Goal: Obtain resource: Obtain resource

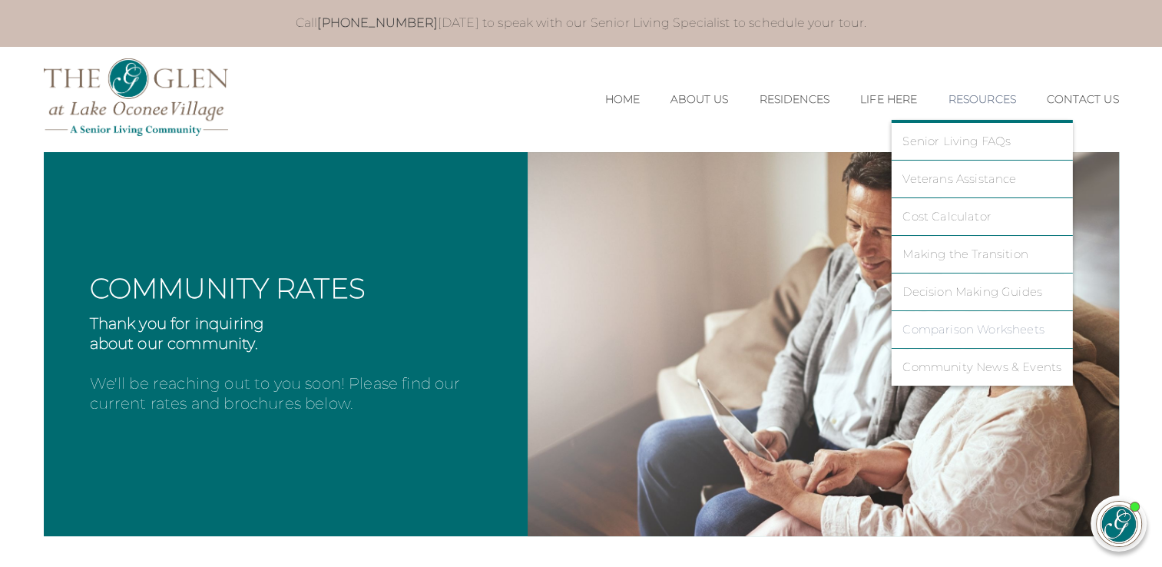
click at [937, 322] on link "Comparison Worksheets" at bounding box center [981, 329] width 159 height 14
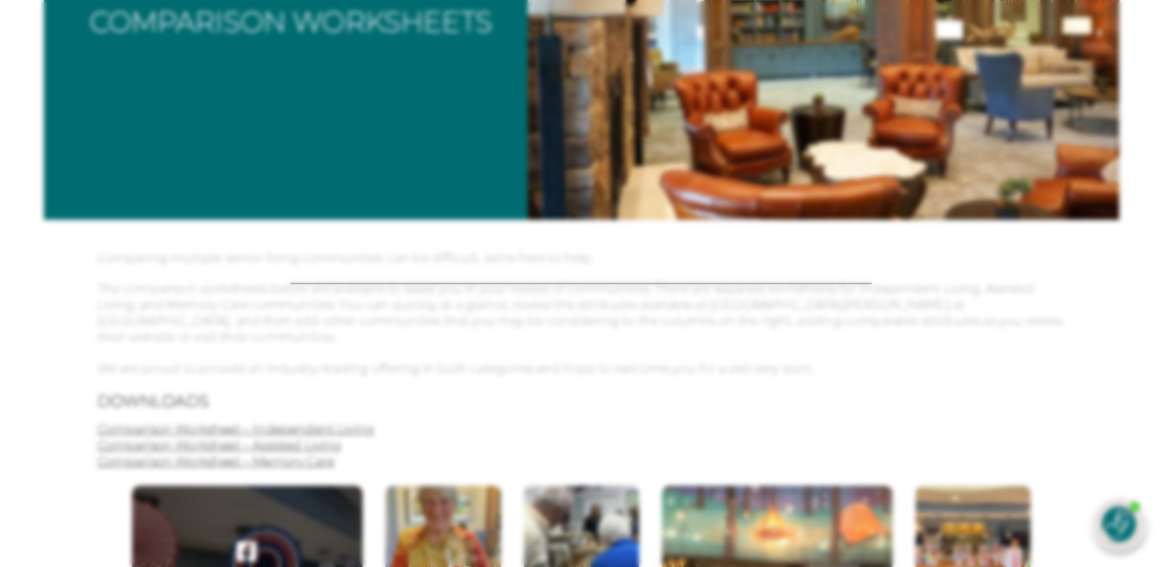
scroll to position [319, 0]
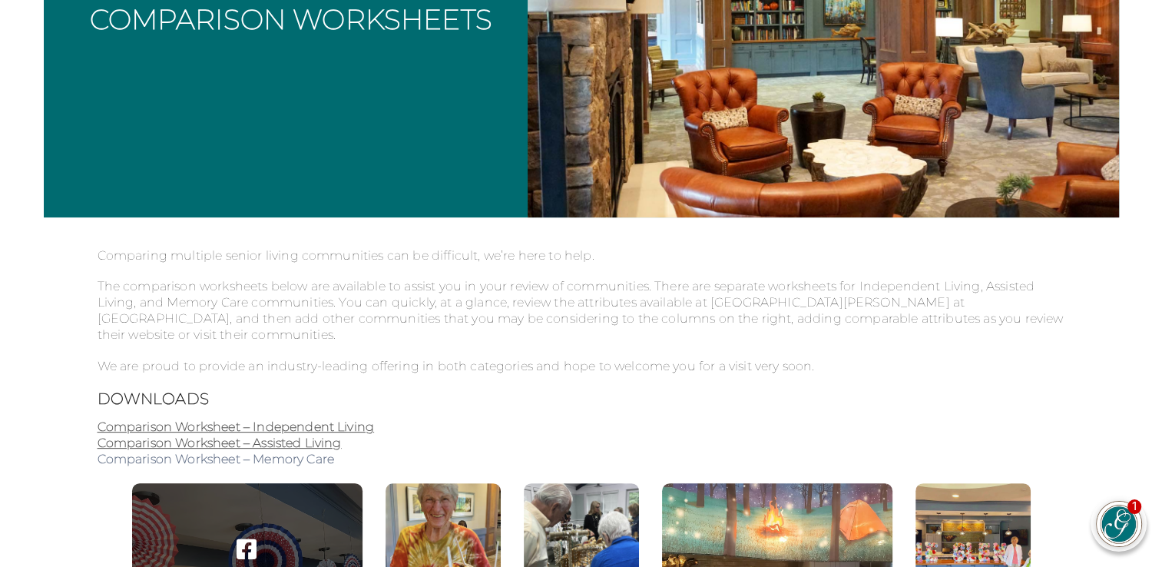
click at [329, 456] on link "Comparison Worksheet – Memory Care" at bounding box center [216, 458] width 236 height 15
